Goal: Find specific page/section: Find specific page/section

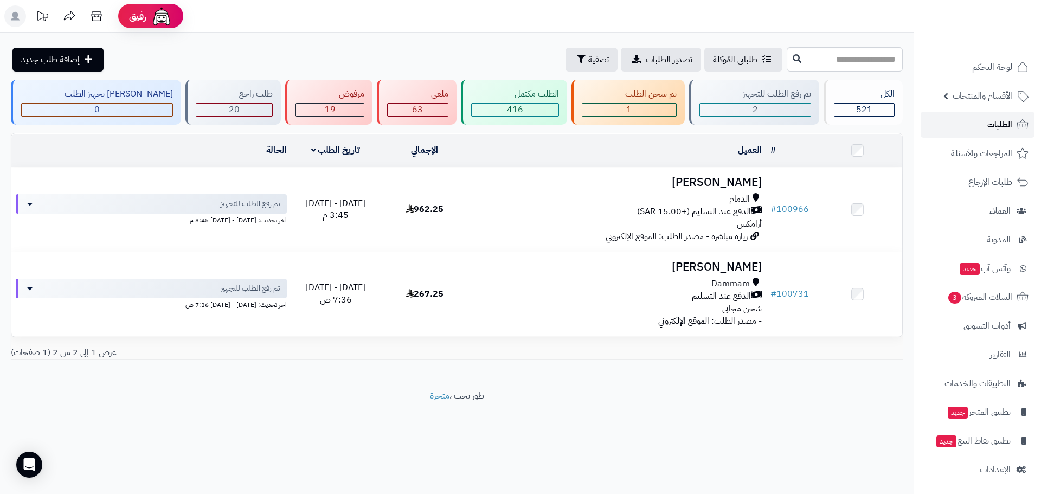
click at [982, 121] on link "الطلبات" at bounding box center [977, 125] width 114 height 26
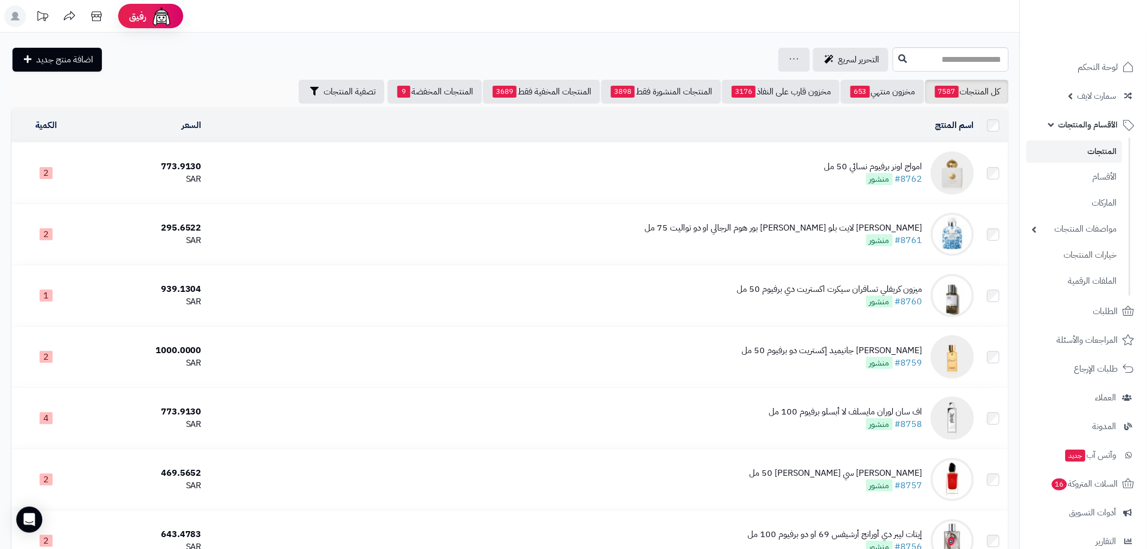
click at [1092, 126] on span "الأقسام والمنتجات" at bounding box center [1089, 124] width 60 height 15
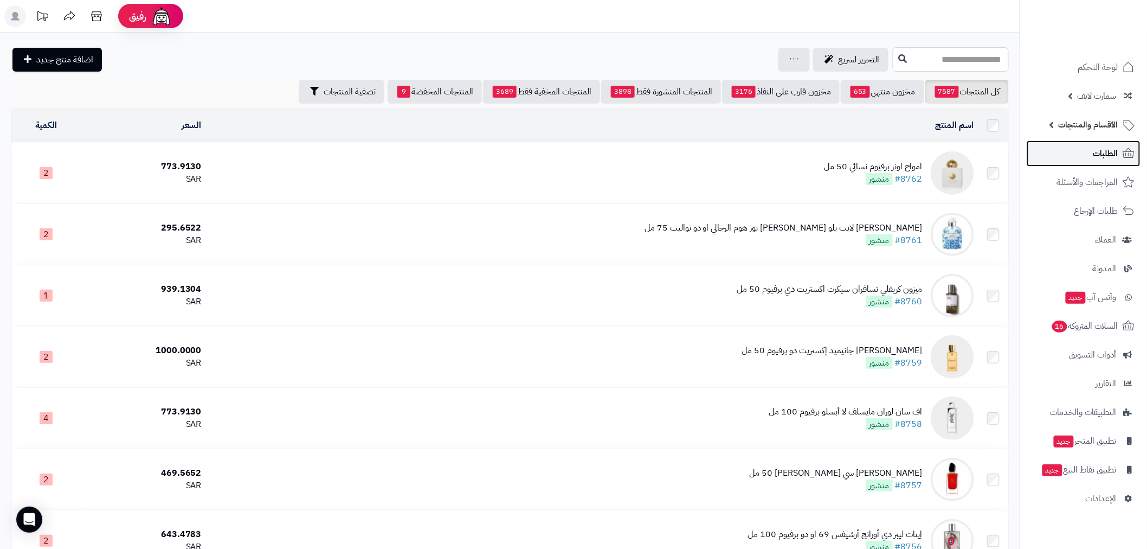
click at [1102, 156] on span "الطلبات" at bounding box center [1105, 153] width 25 height 15
